Goal: Task Accomplishment & Management: Manage account settings

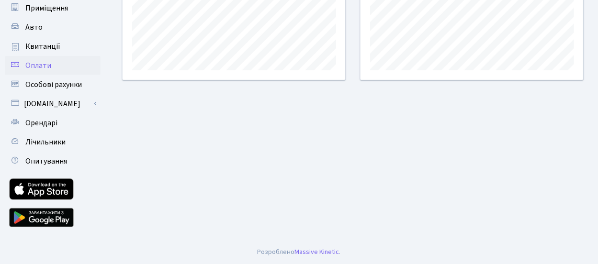
scroll to position [166, 0]
click at [34, 125] on span "Орендарі" at bounding box center [41, 123] width 32 height 11
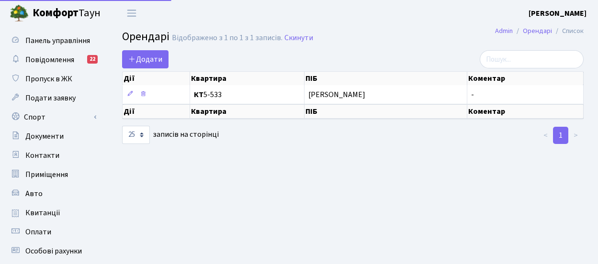
select select "25"
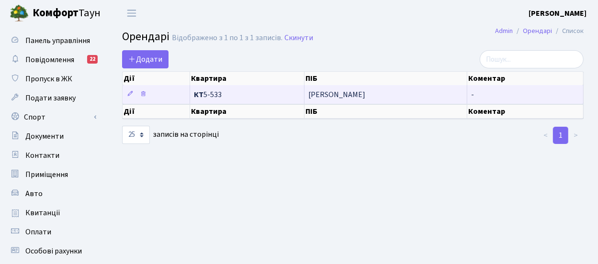
click at [215, 95] on span "КТ 5-533" at bounding box center [247, 95] width 106 height 8
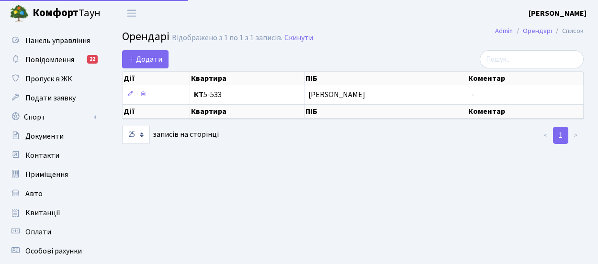
select select "25"
